Goal: Information Seeking & Learning: Learn about a topic

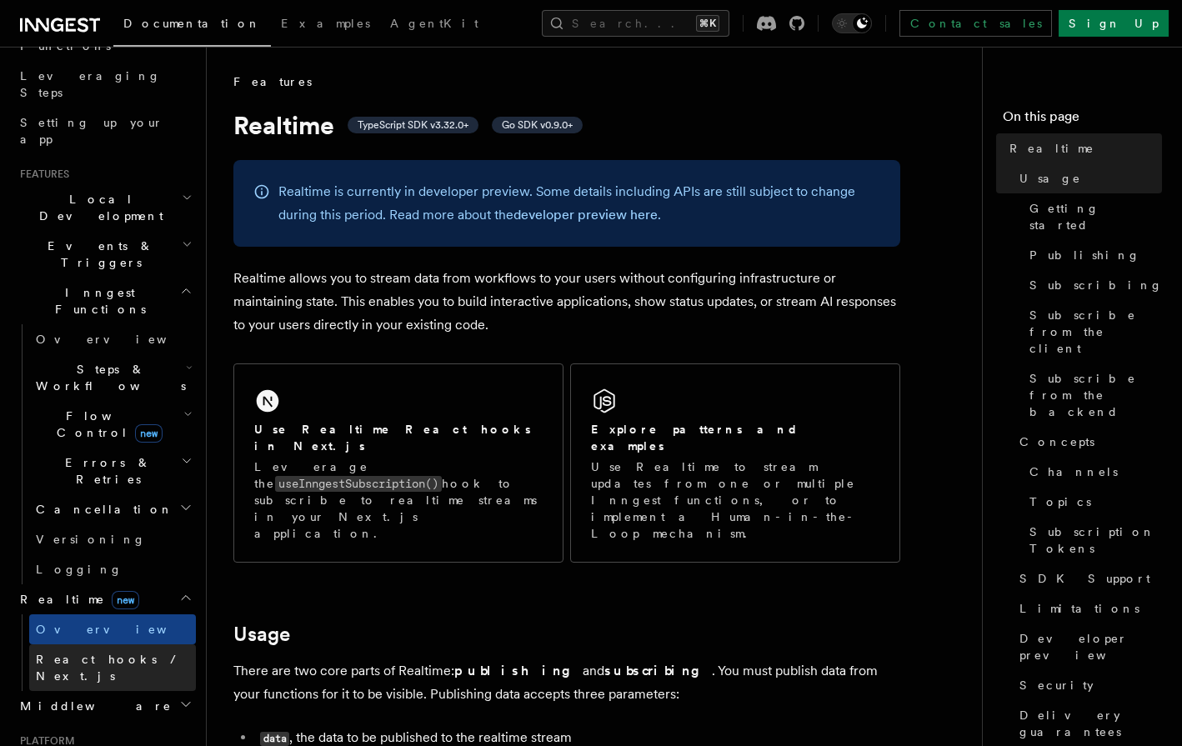
scroll to position [253, 0]
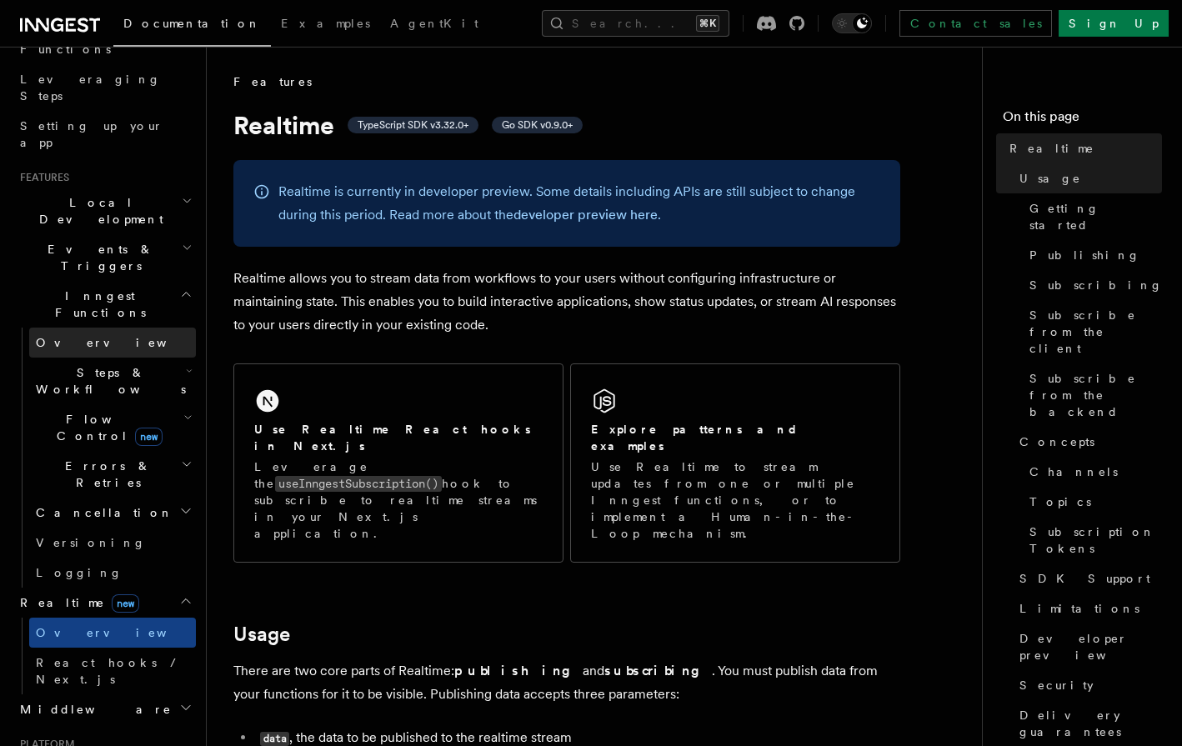
click at [123, 328] on link "Overview" at bounding box center [112, 343] width 167 height 30
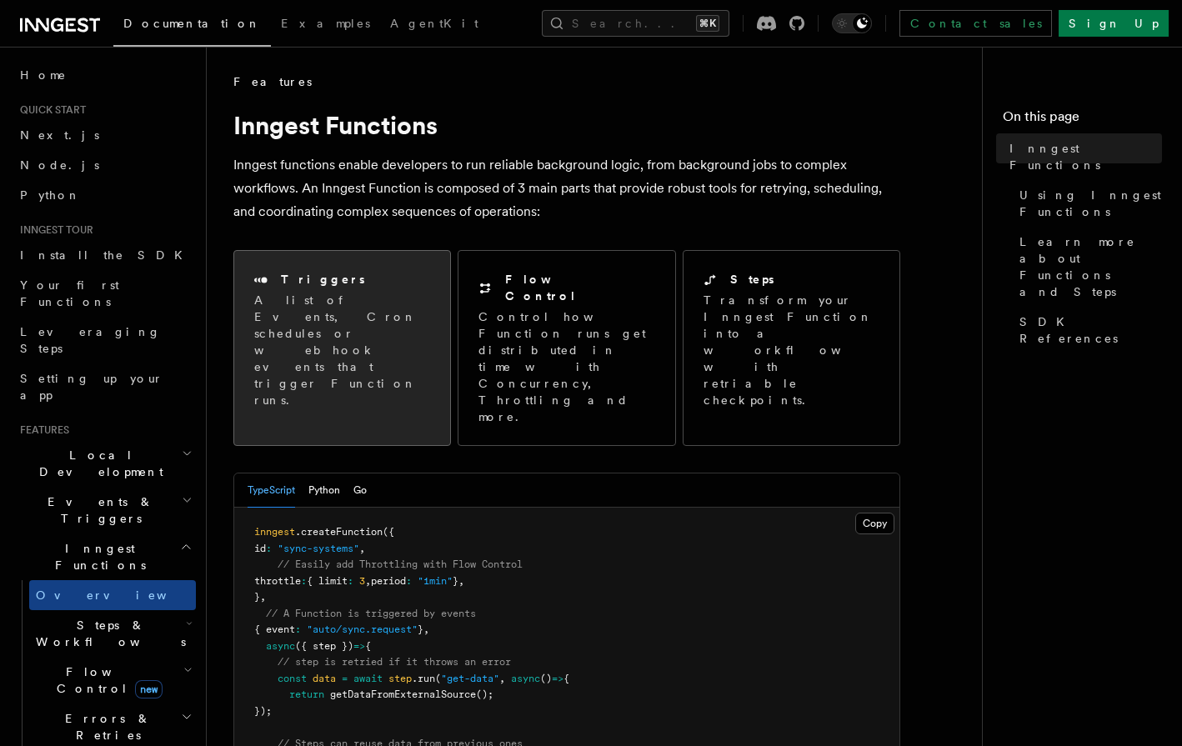
click at [400, 321] on p "A list of Events, Cron schedules or webhook events that trigger Function runs." at bounding box center [342, 350] width 176 height 117
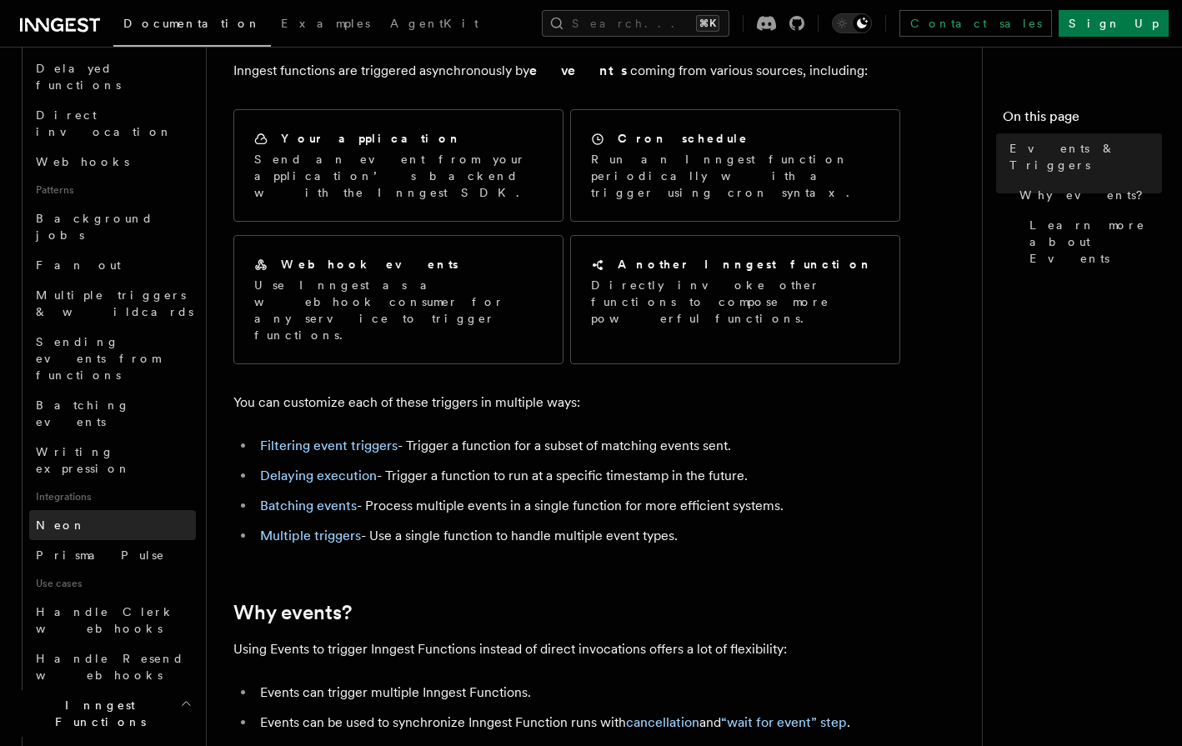
scroll to position [657, 0]
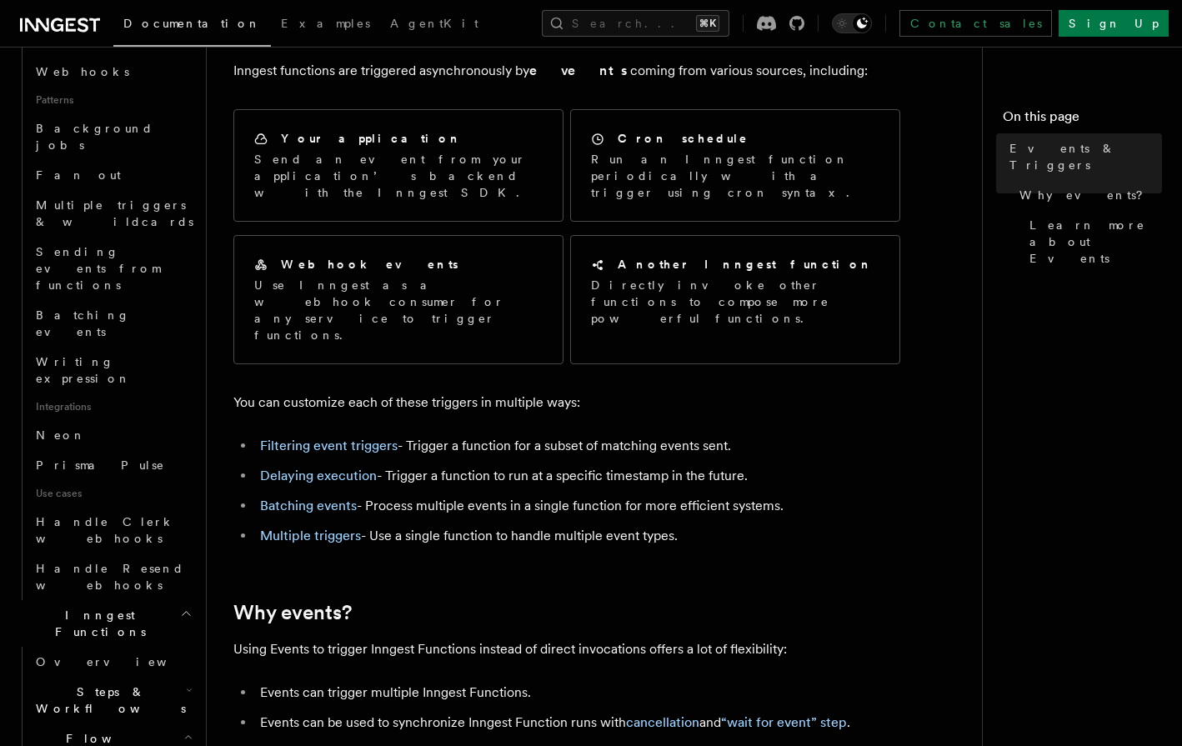
scroll to position [805, 0]
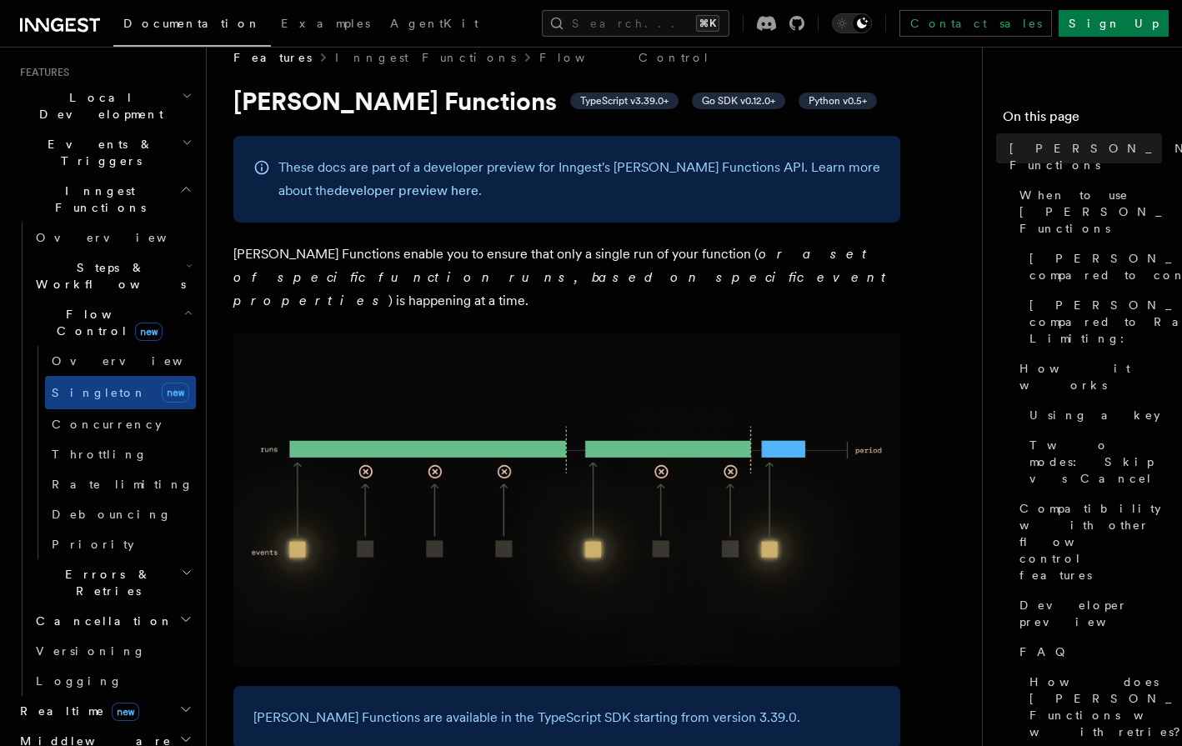
scroll to position [348, 0]
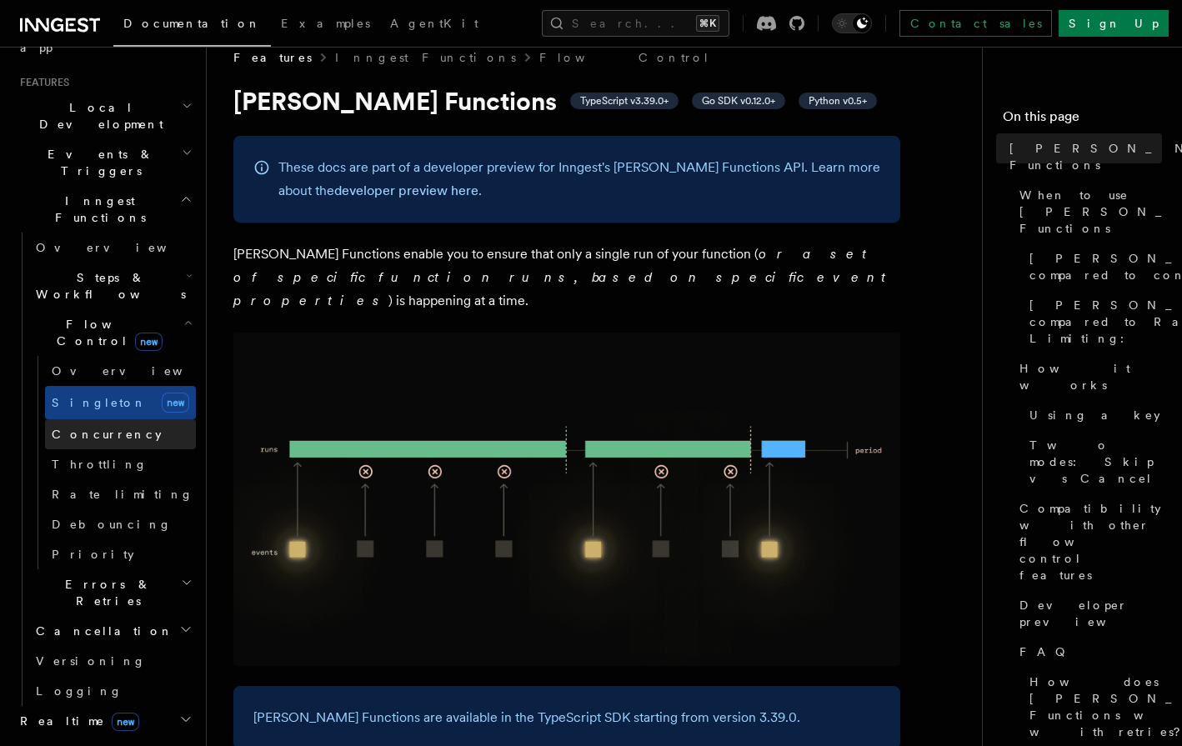
click at [156, 419] on link "Concurrency" at bounding box center [120, 434] width 151 height 30
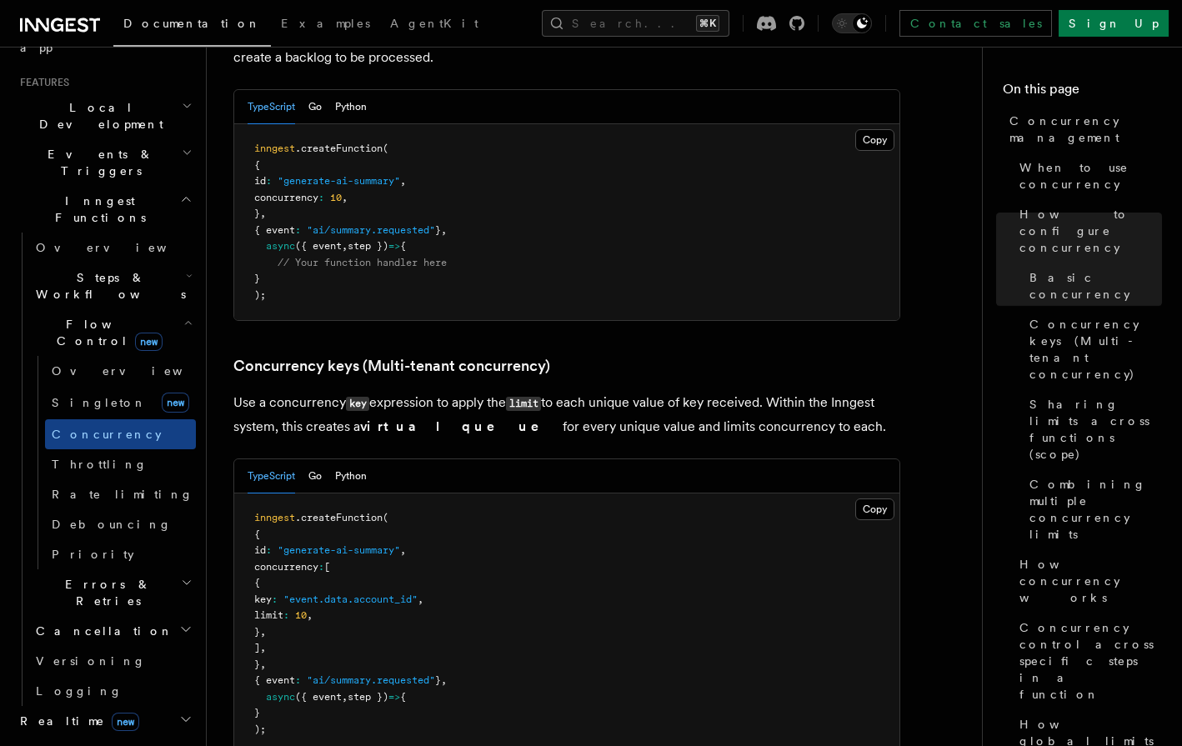
scroll to position [1230, 0]
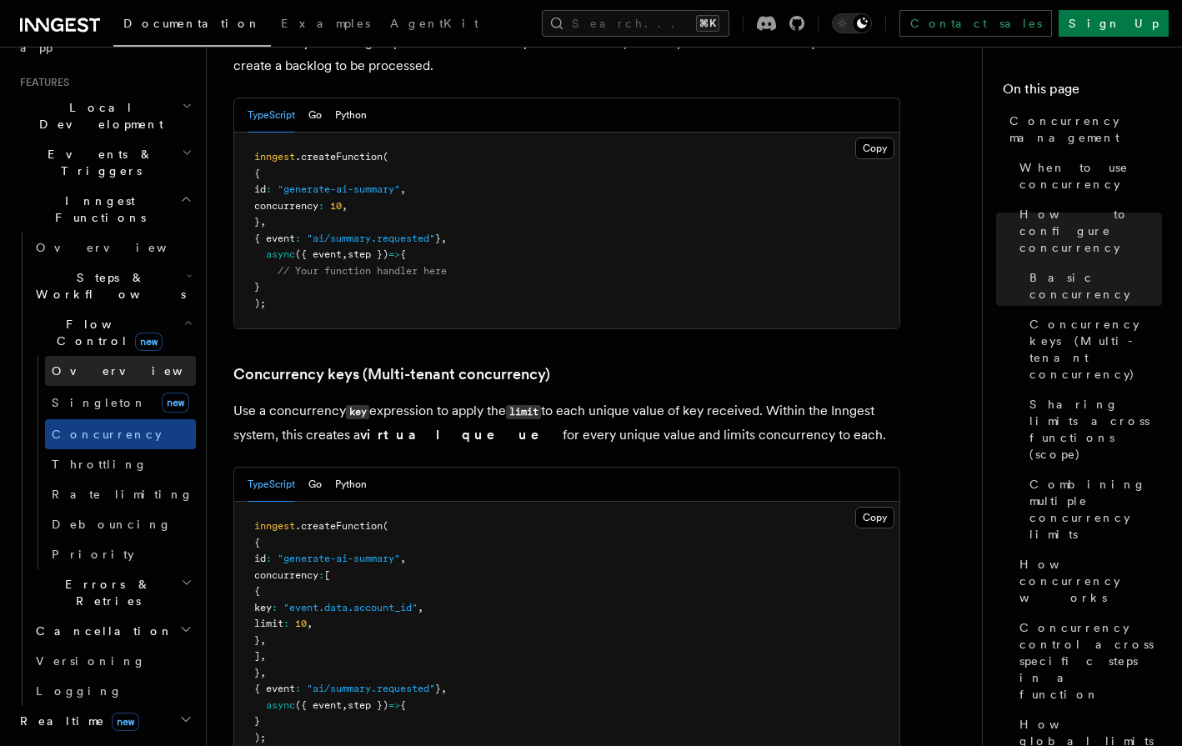
click at [111, 356] on link "Overview" at bounding box center [120, 371] width 151 height 30
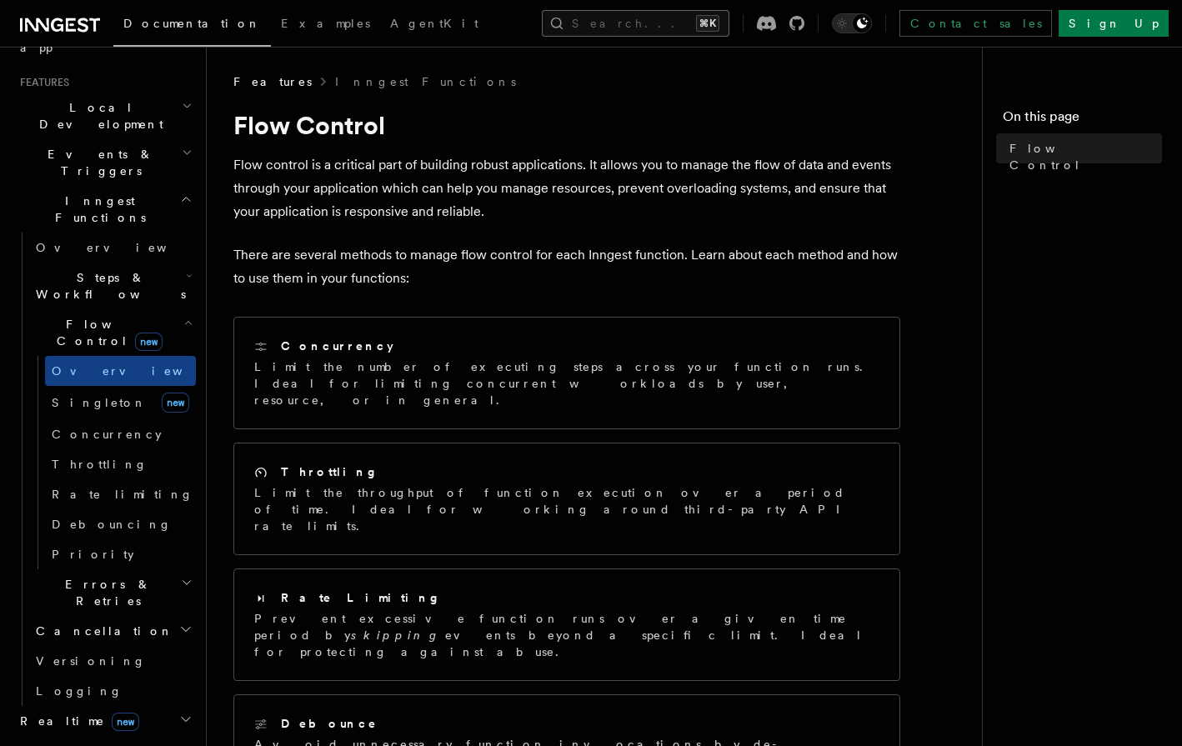
click at [679, 28] on button "Search... ⌘K" at bounding box center [636, 23] width 188 height 27
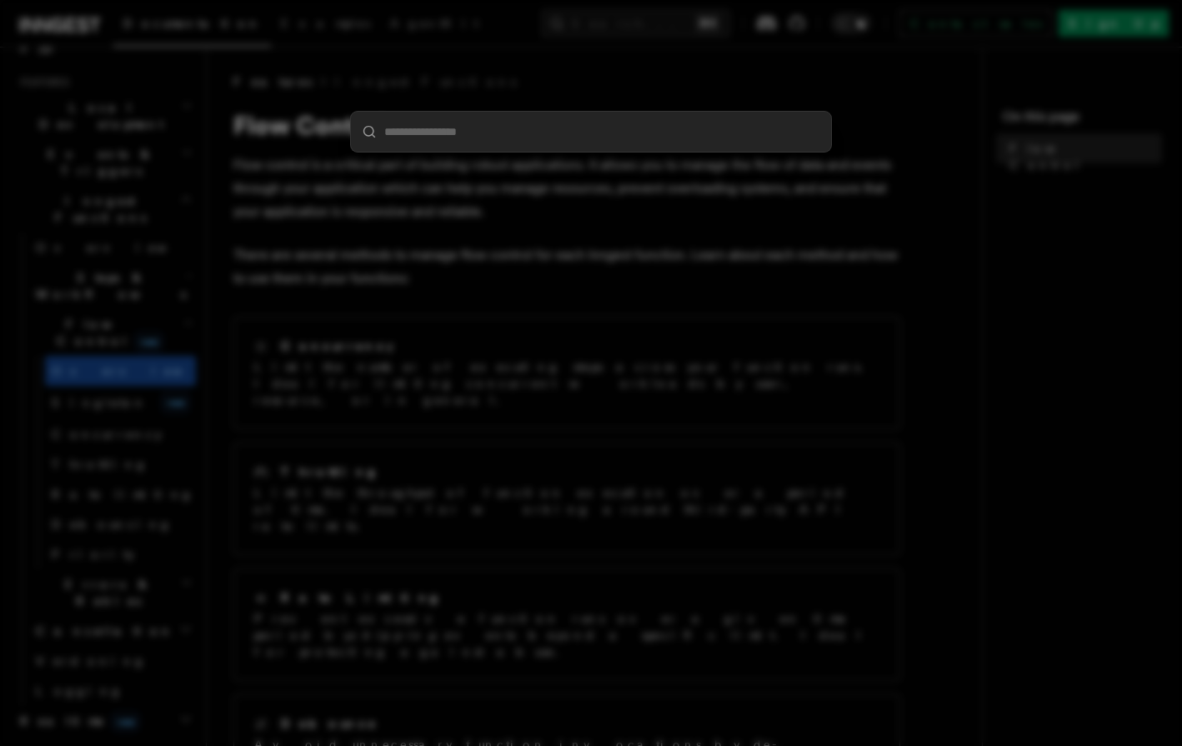
type input "**********"
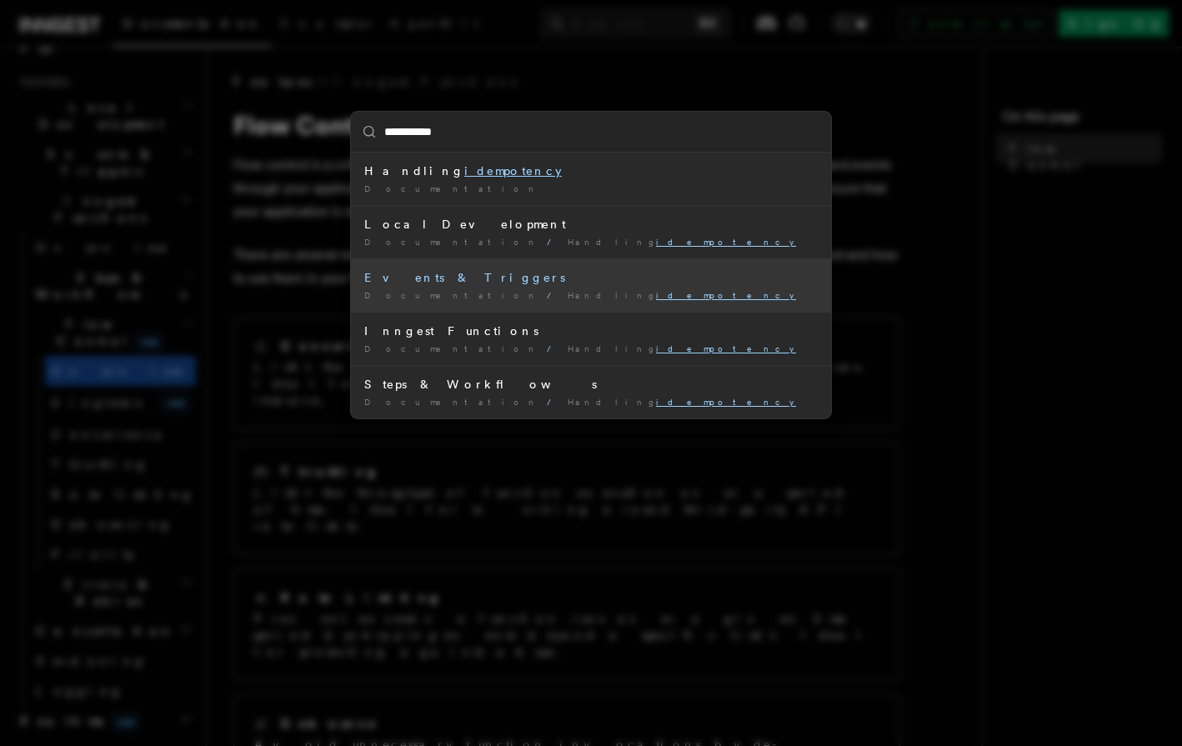
click at [438, 277] on div "Events & Triggers" at bounding box center [590, 277] width 453 height 17
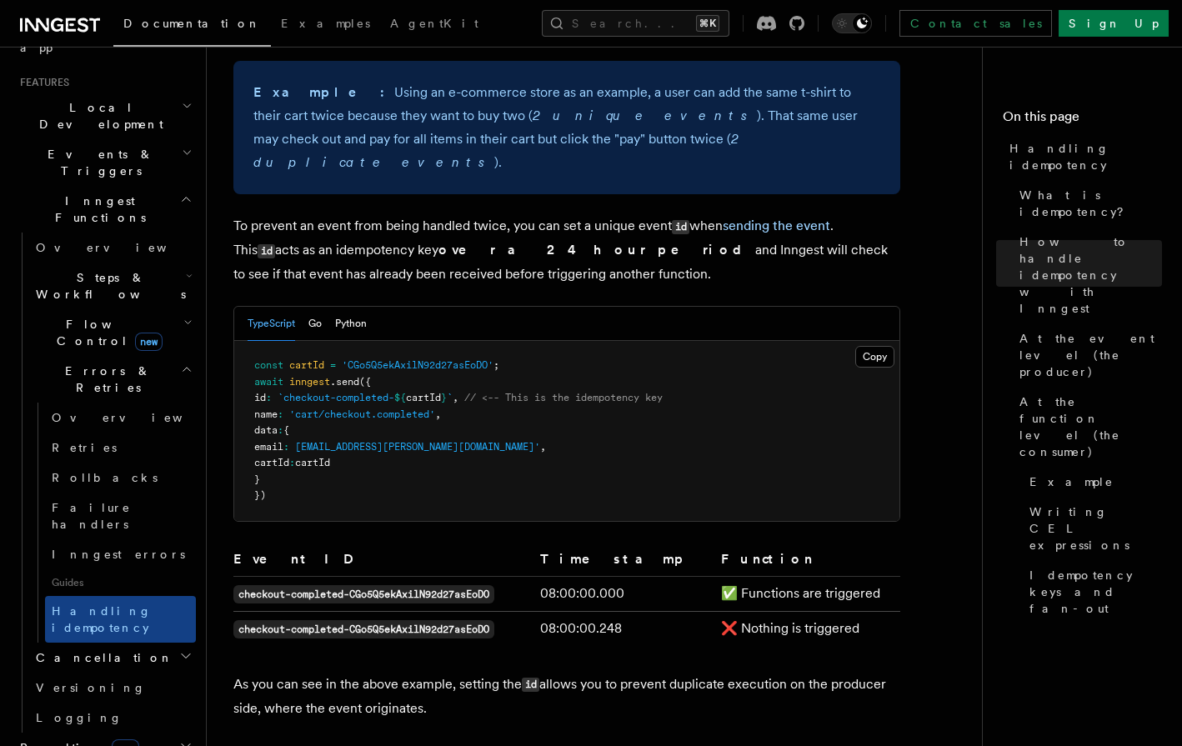
scroll to position [731, 0]
click at [381, 230] on p "To prevent an event from being handled twice, you can set a unique event id whe…" at bounding box center [566, 252] width 667 height 72
click at [438, 243] on strong "over a 24 hour period" at bounding box center [596, 251] width 317 height 16
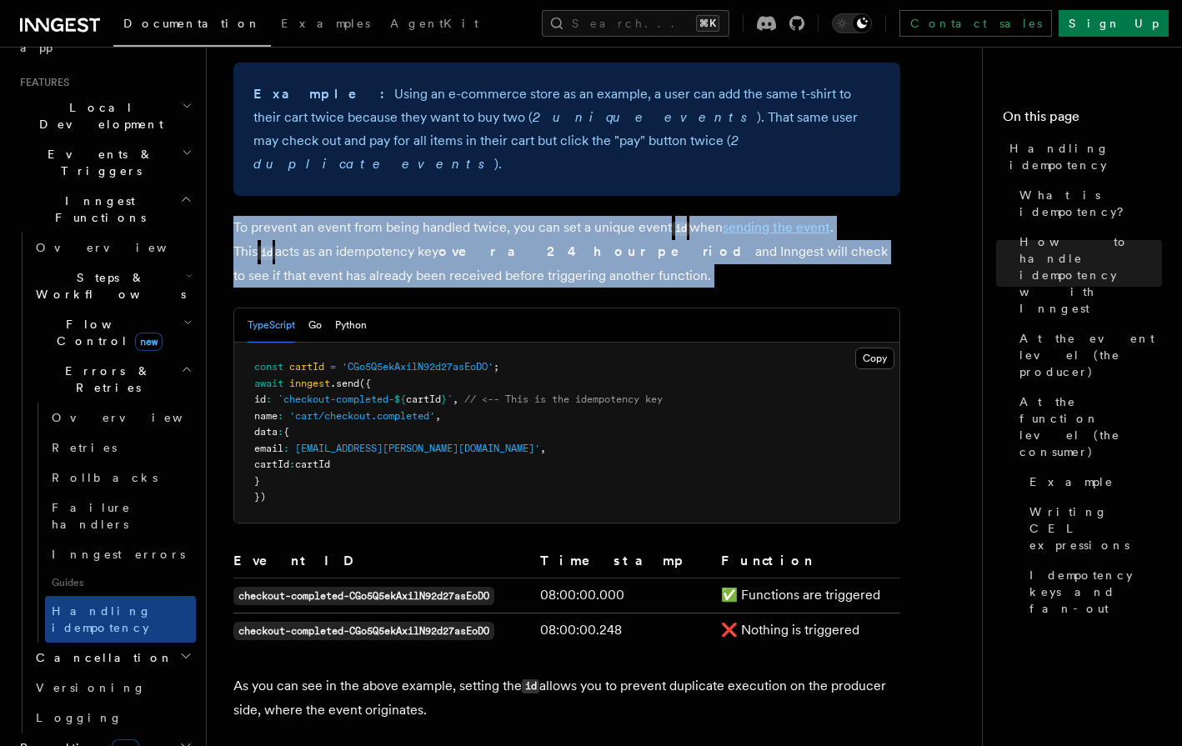
click at [438, 243] on strong "over a 24 hour period" at bounding box center [596, 251] width 317 height 16
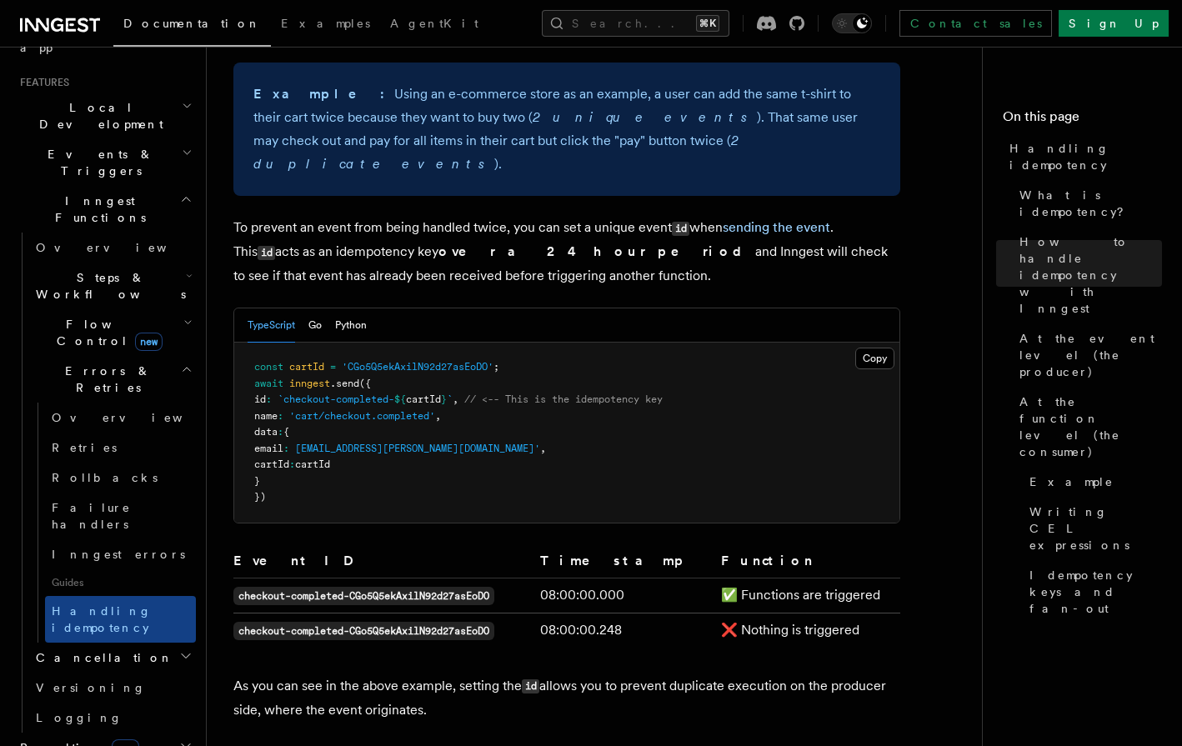
click at [468, 243] on strong "over a 24 hour period" at bounding box center [596, 251] width 317 height 16
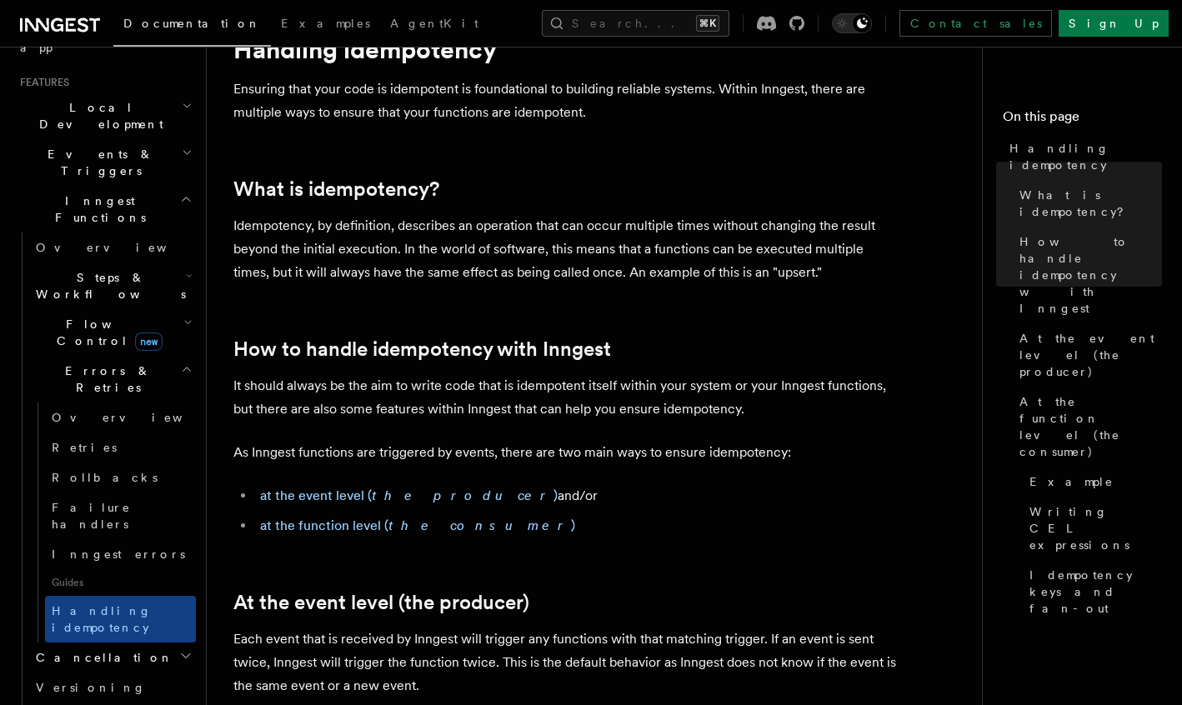
scroll to position [0, 0]
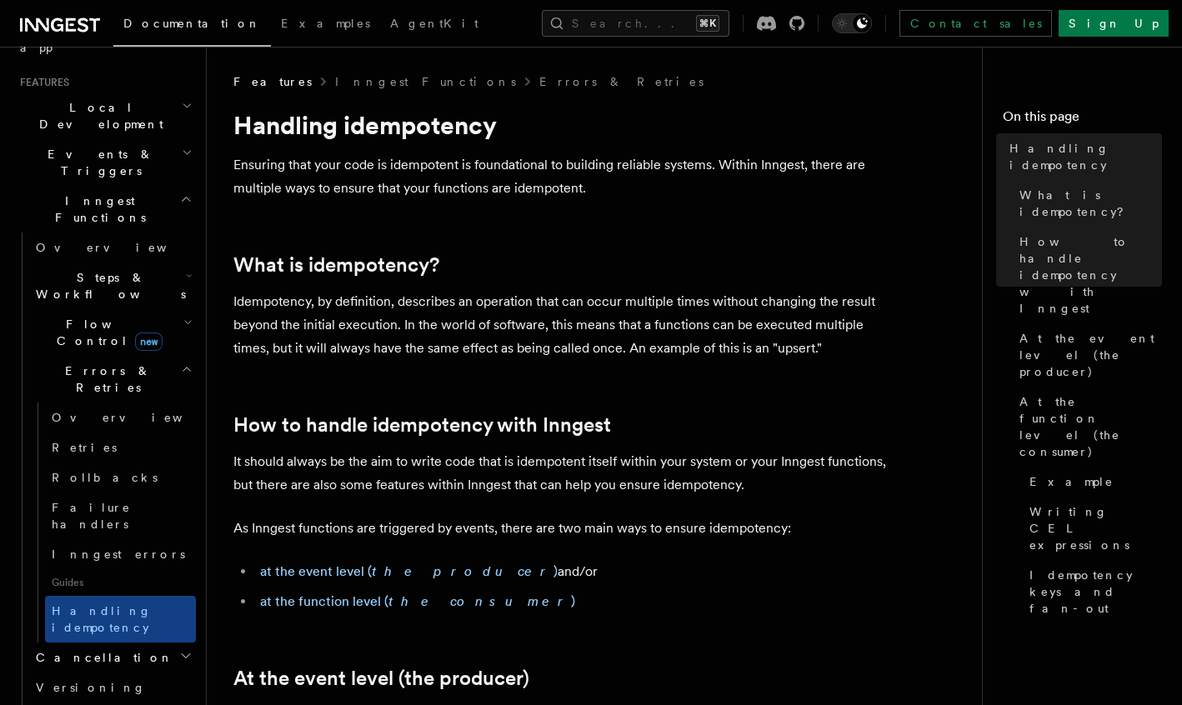
click at [438, 131] on h1 "Handling idempotency" at bounding box center [566, 125] width 667 height 30
copy h1 "idempotency"
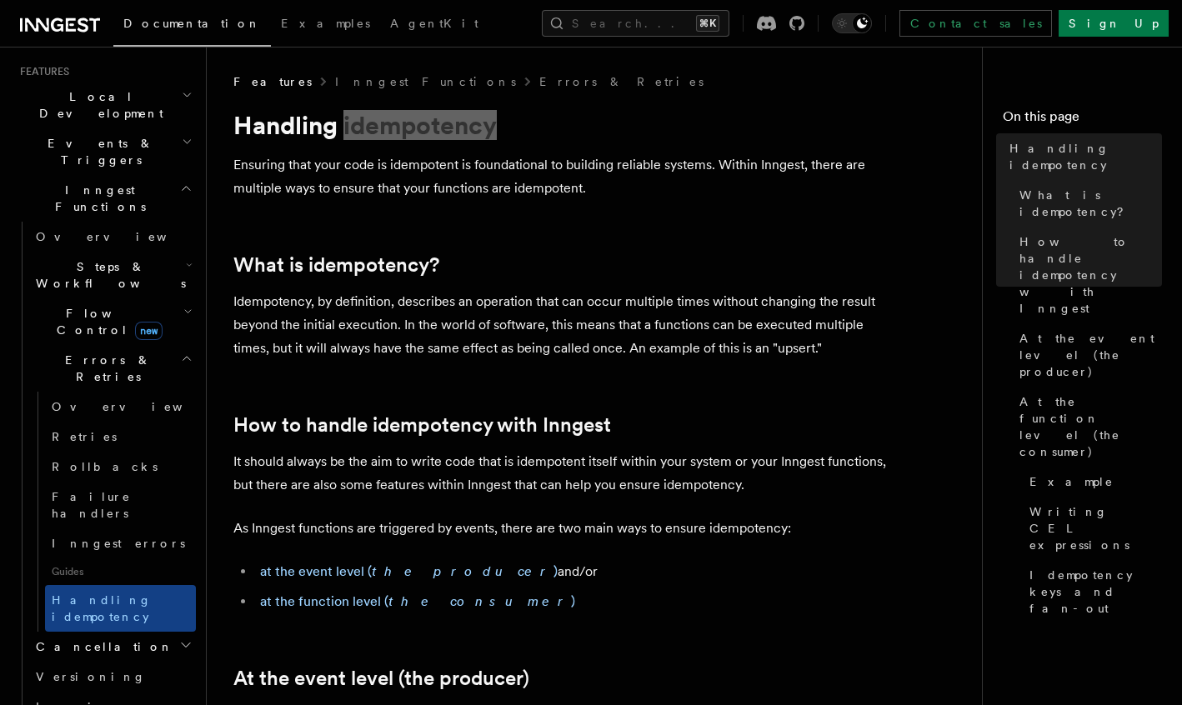
scroll to position [425, 0]
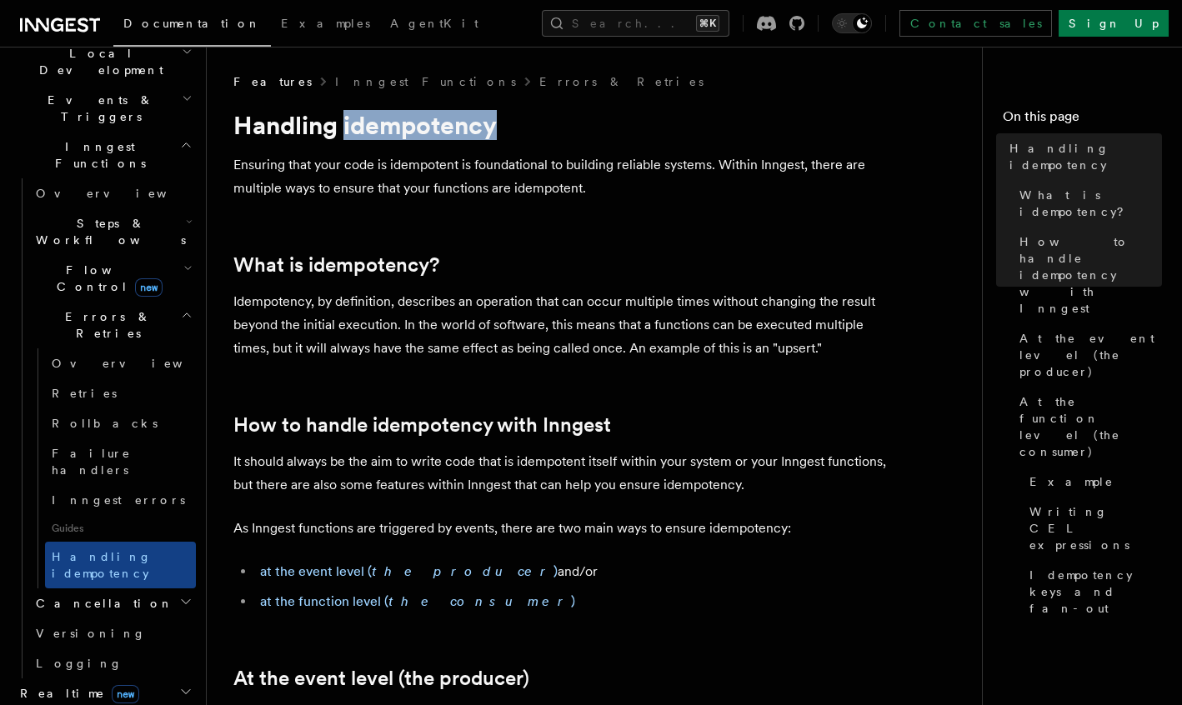
click at [183, 262] on icon "button" at bounding box center [187, 268] width 9 height 13
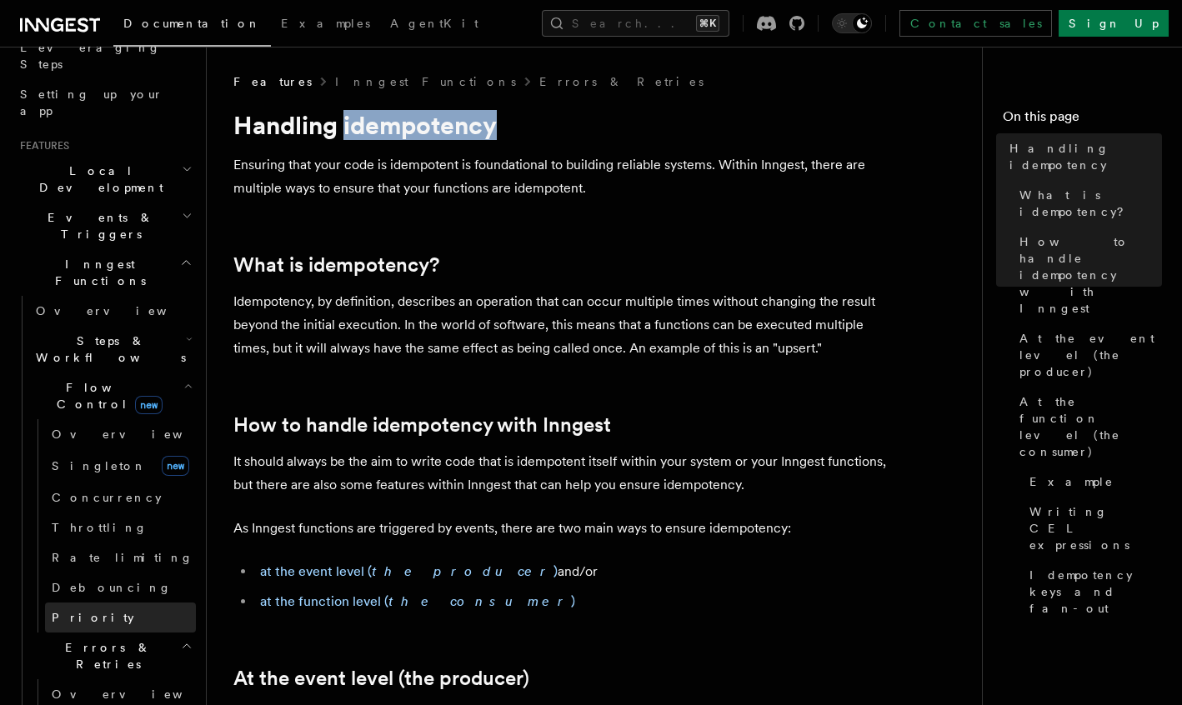
scroll to position [268, 0]
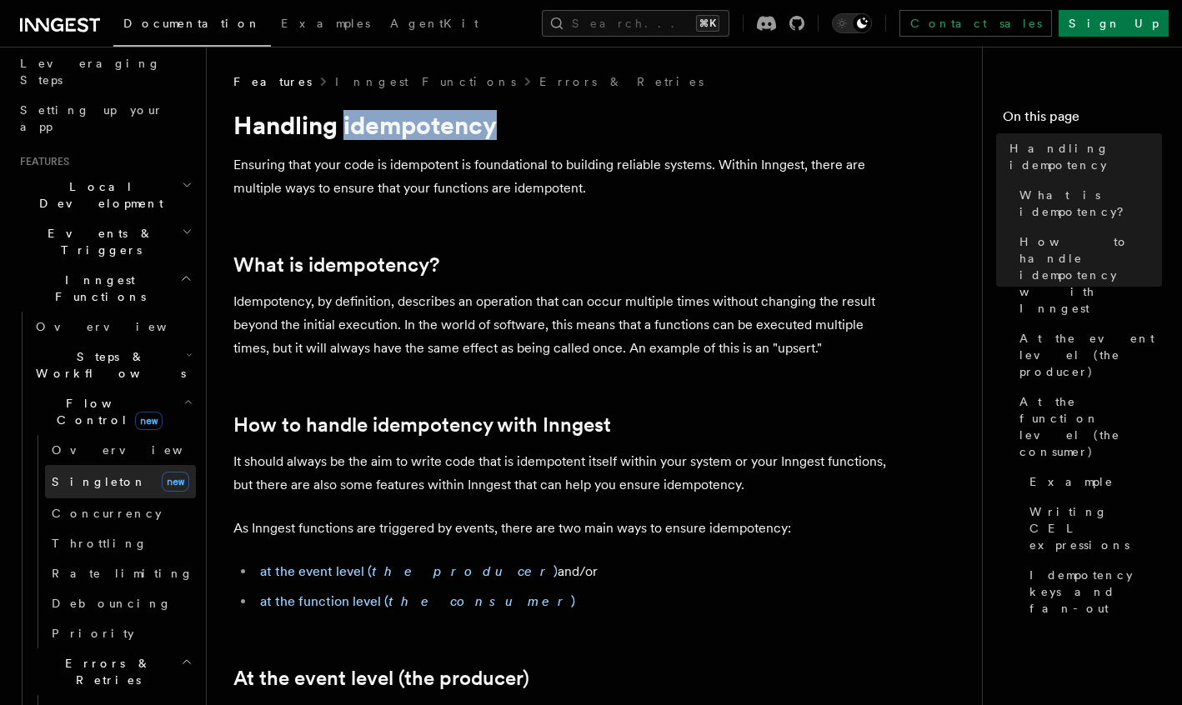
click at [113, 465] on link "Singleton new" at bounding box center [120, 481] width 151 height 33
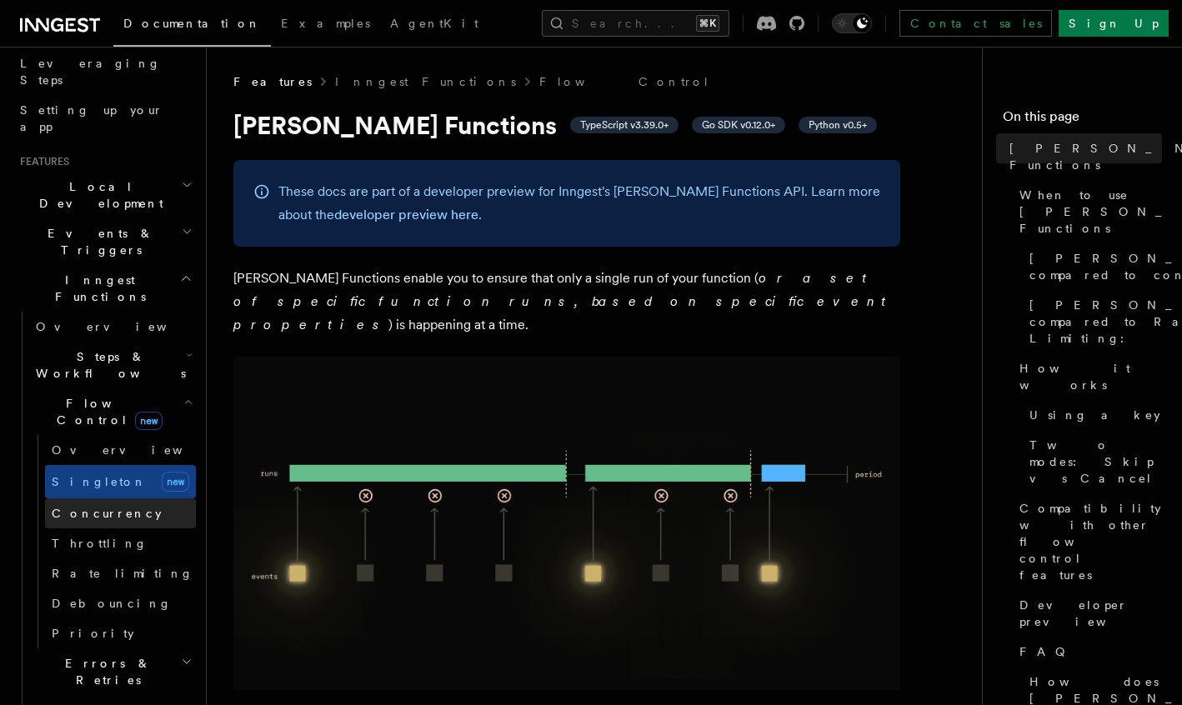
click at [98, 507] on span "Concurrency" at bounding box center [107, 513] width 110 height 13
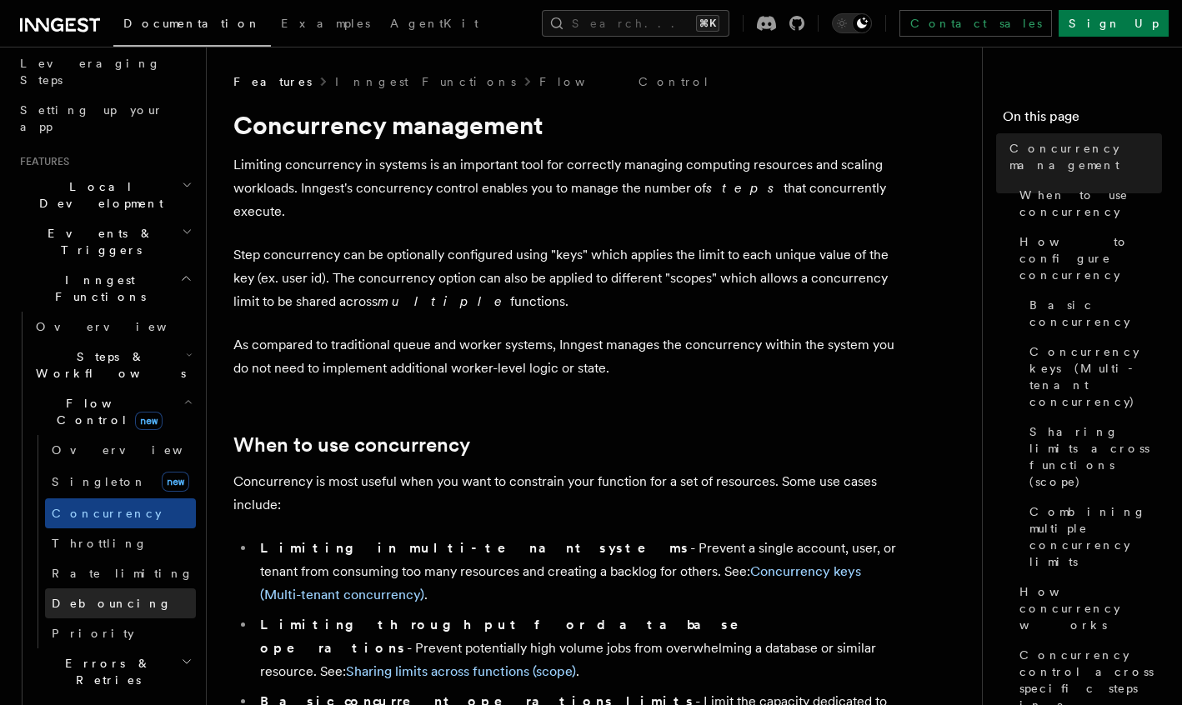
scroll to position [313, 0]
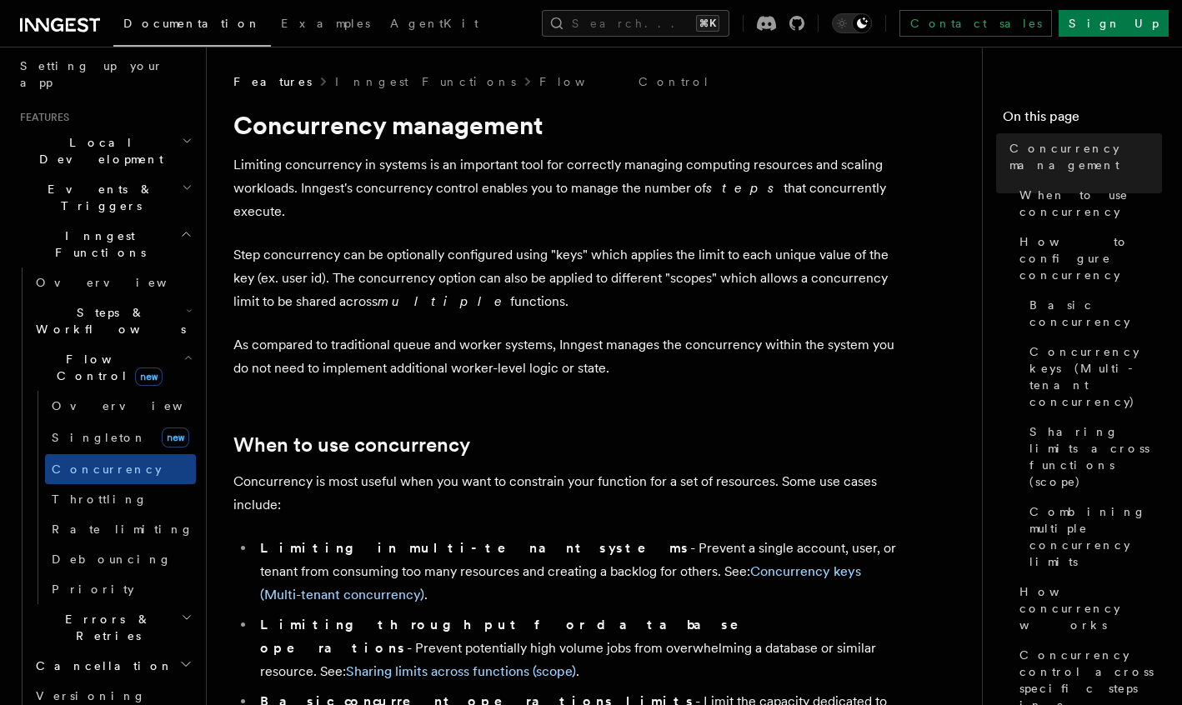
click at [140, 604] on h2 "Errors & Retries" at bounding box center [112, 627] width 167 height 47
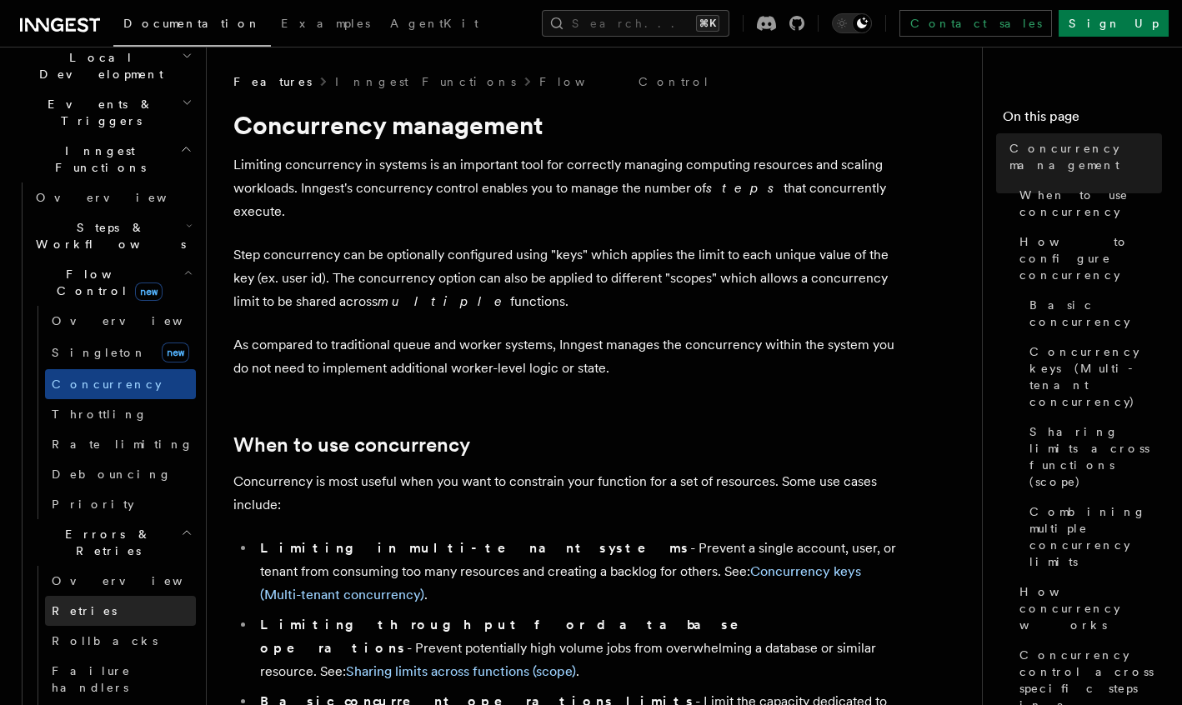
click at [104, 596] on link "Retries" at bounding box center [120, 611] width 151 height 30
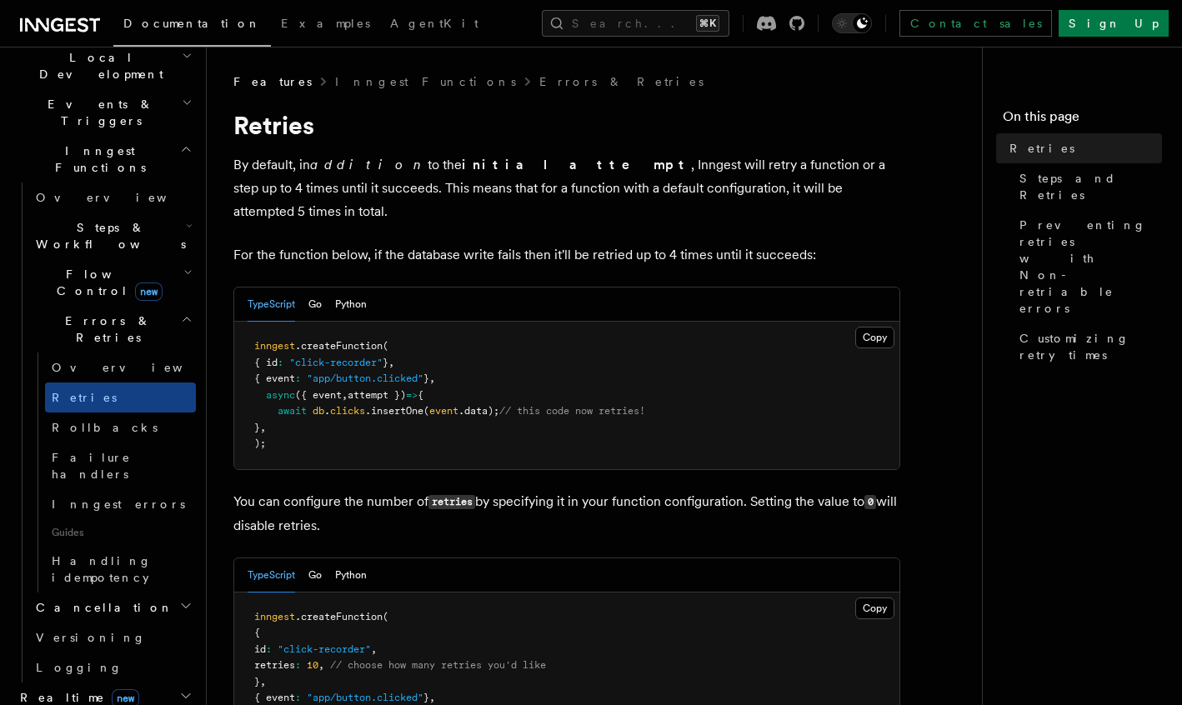
click at [91, 219] on span "Steps & Workflows" at bounding box center [107, 235] width 157 height 33
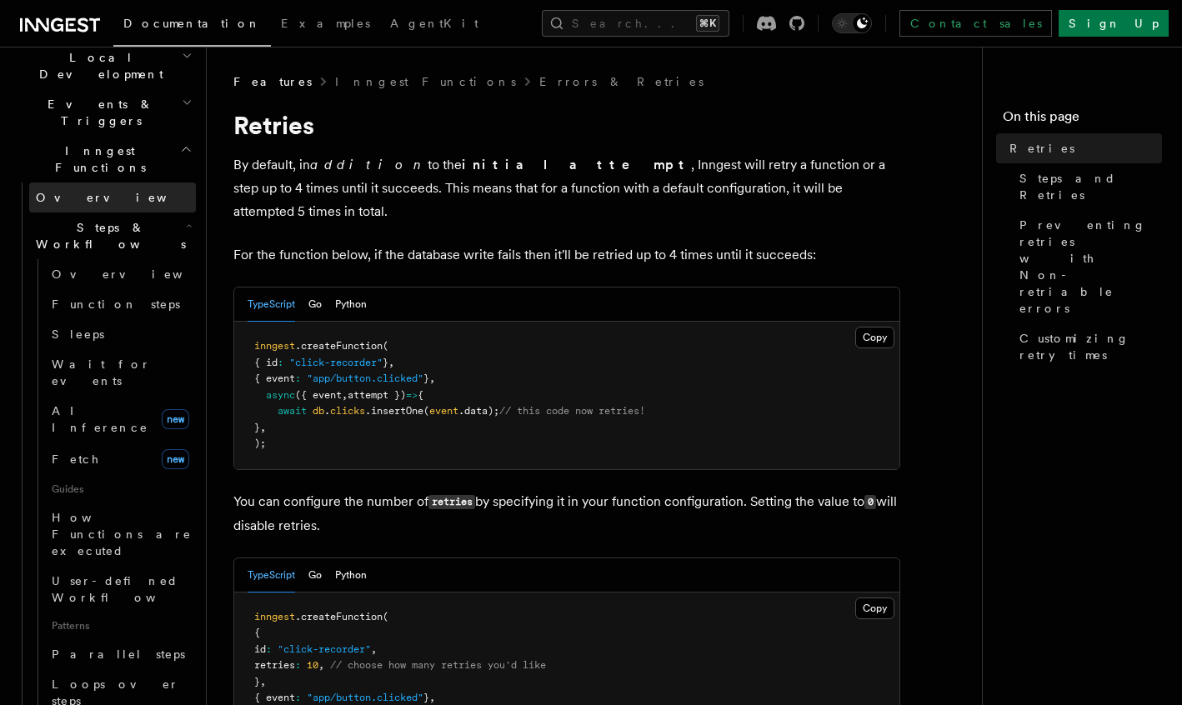
click at [88, 183] on link "Overview" at bounding box center [112, 198] width 167 height 30
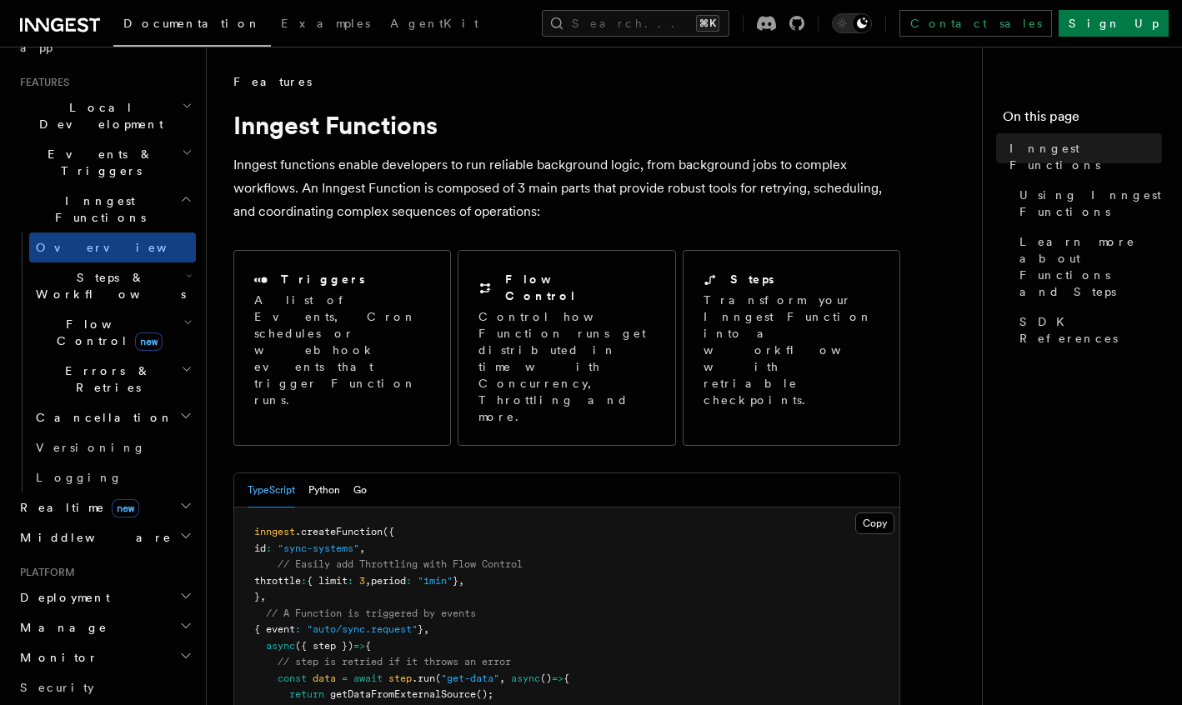
scroll to position [346, 0]
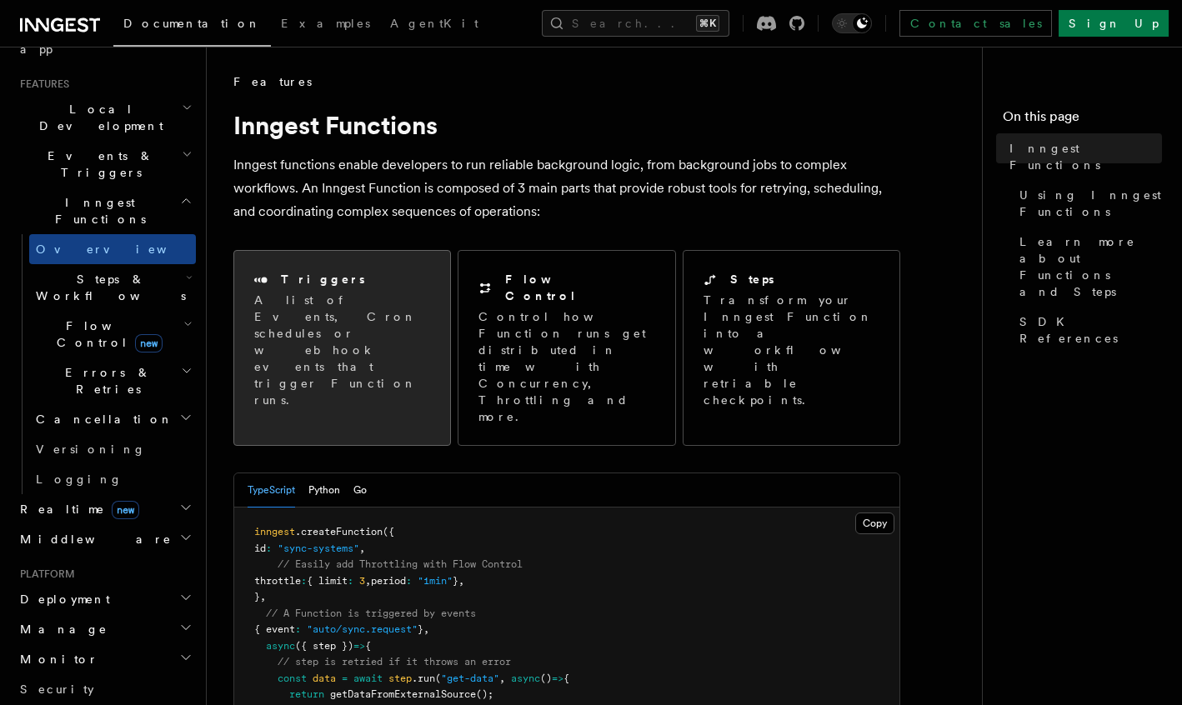
click at [321, 278] on h2 "Triggers" at bounding box center [323, 279] width 84 height 17
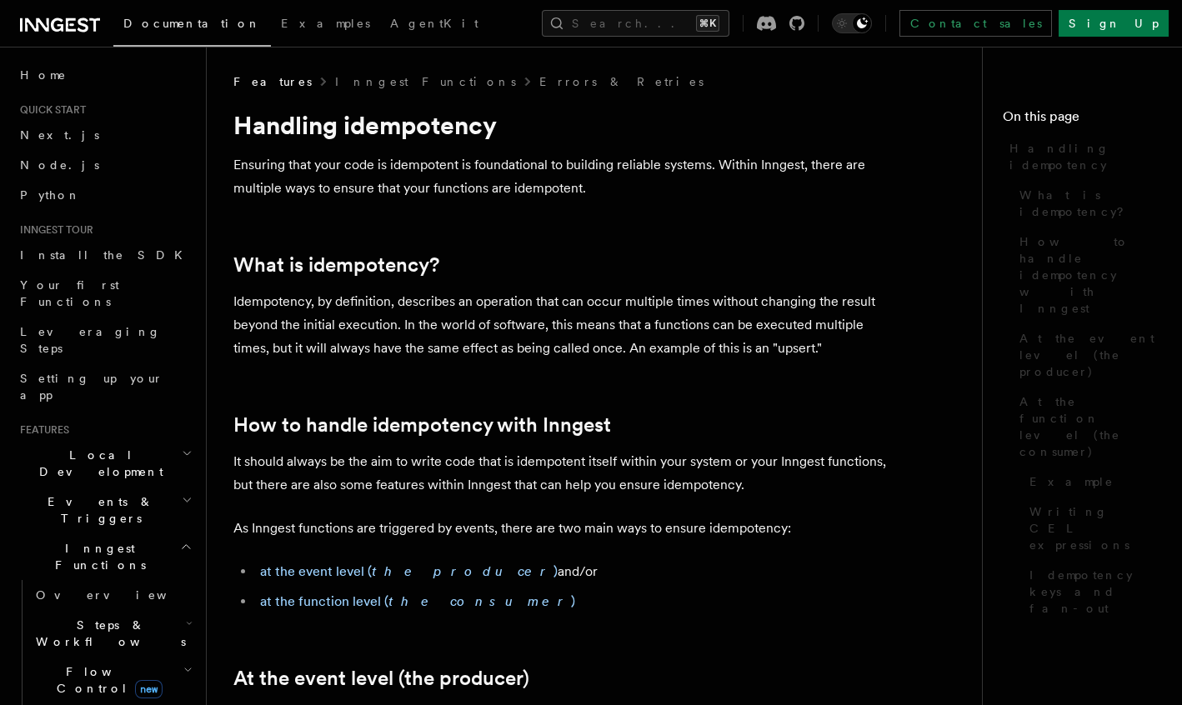
scroll to position [373, 0]
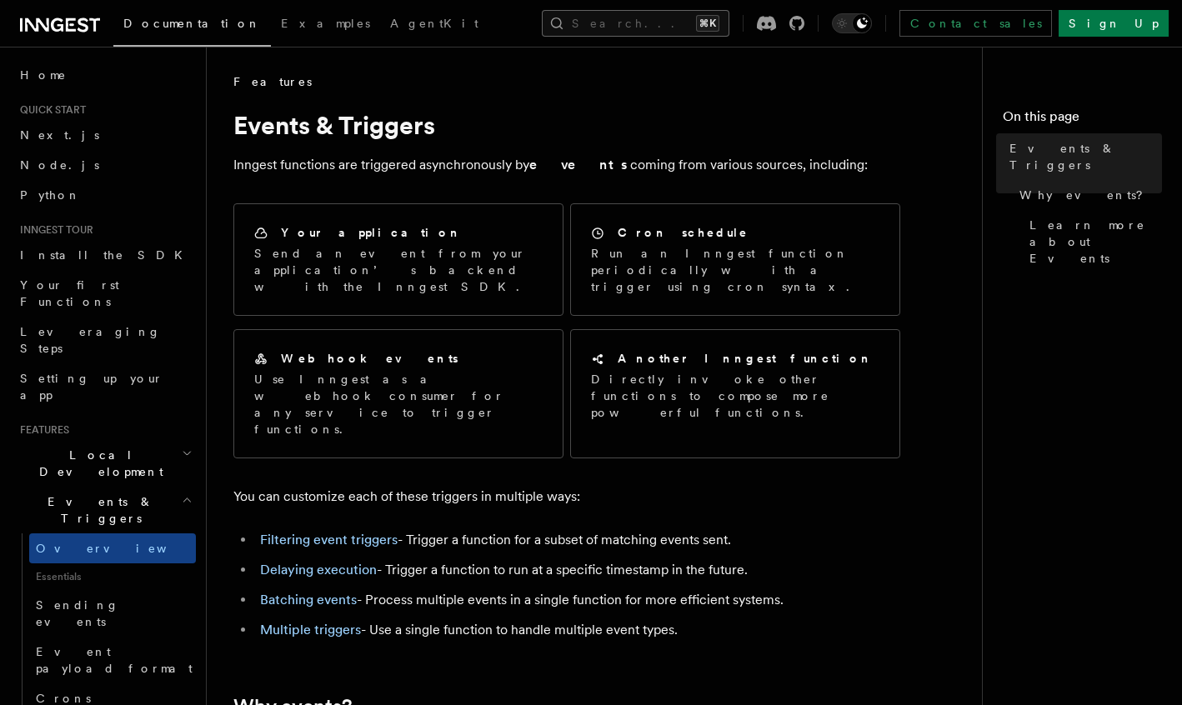
click at [581, 12] on button "Search... ⌘K" at bounding box center [636, 23] width 188 height 27
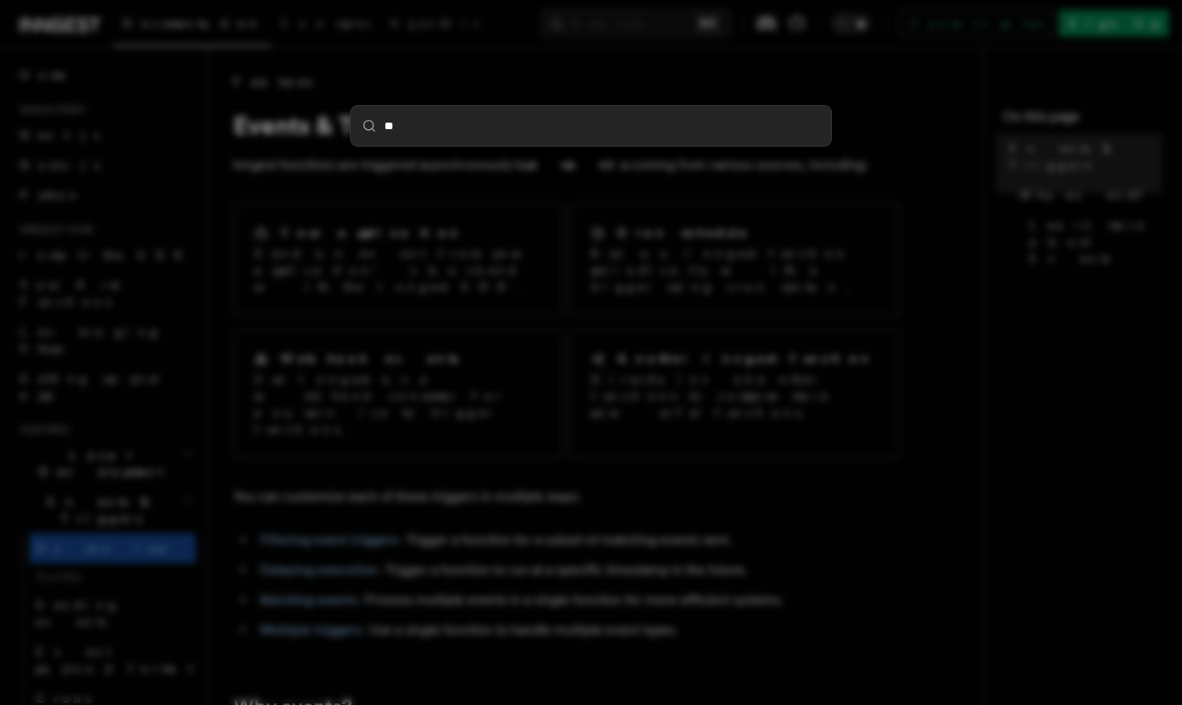
type input "***"
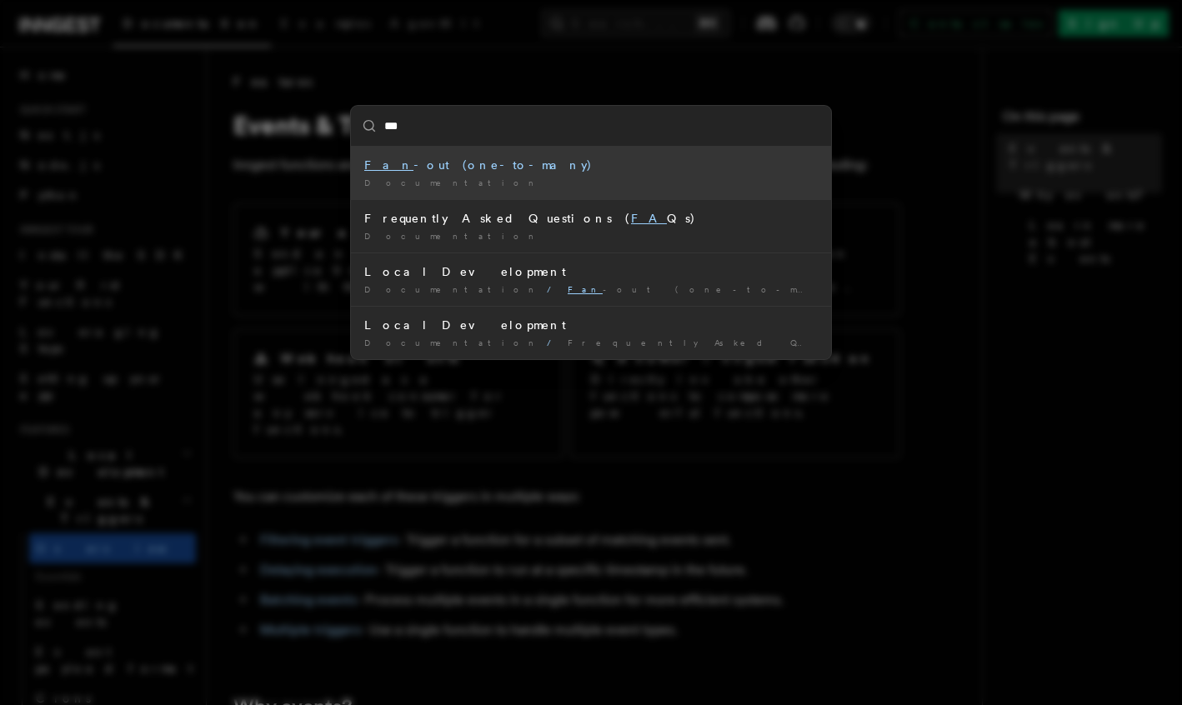
click at [398, 170] on div "Fan -out (one-to-many)" at bounding box center [590, 165] width 453 height 17
